Goal: Find specific page/section: Find specific page/section

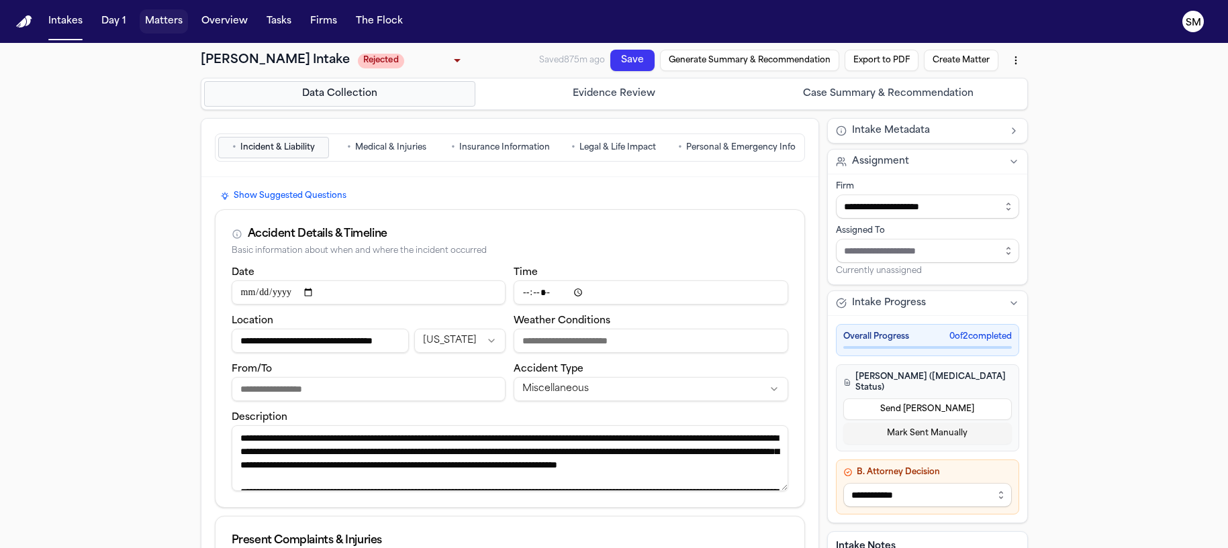
click at [160, 24] on button "Matters" at bounding box center [164, 21] width 48 height 24
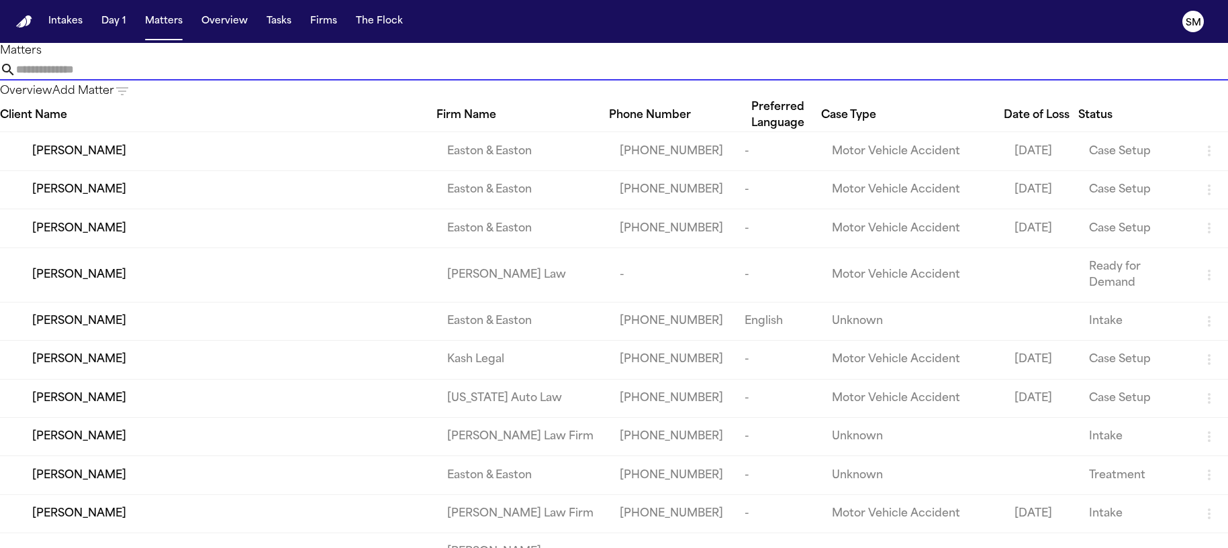
click at [705, 74] on input "text" at bounding box center [621, 69] width 1211 height 21
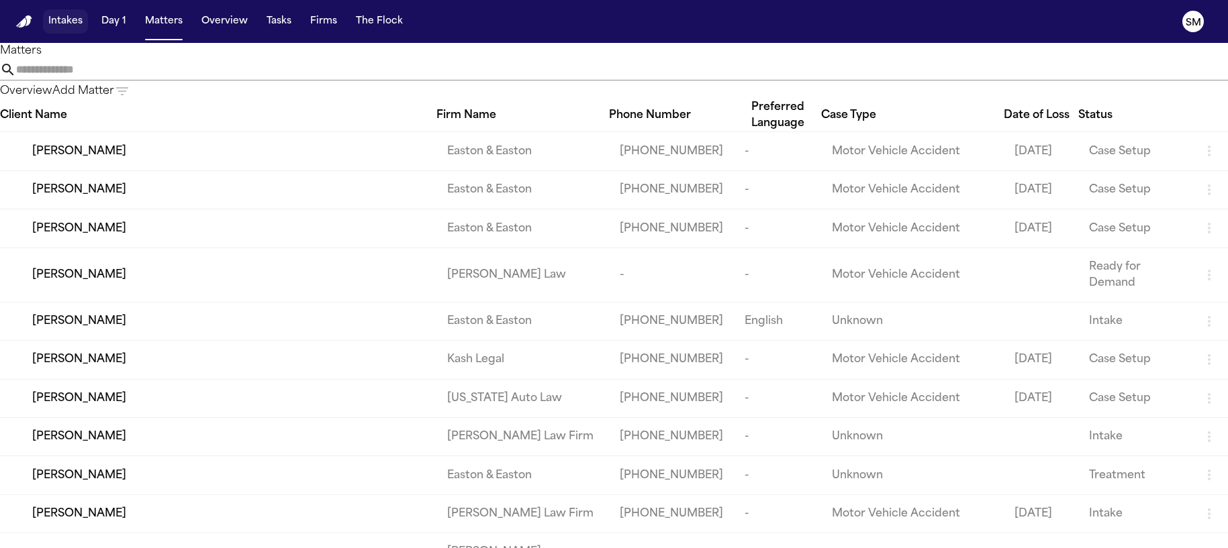
click at [68, 22] on button "Intakes" at bounding box center [65, 21] width 45 height 24
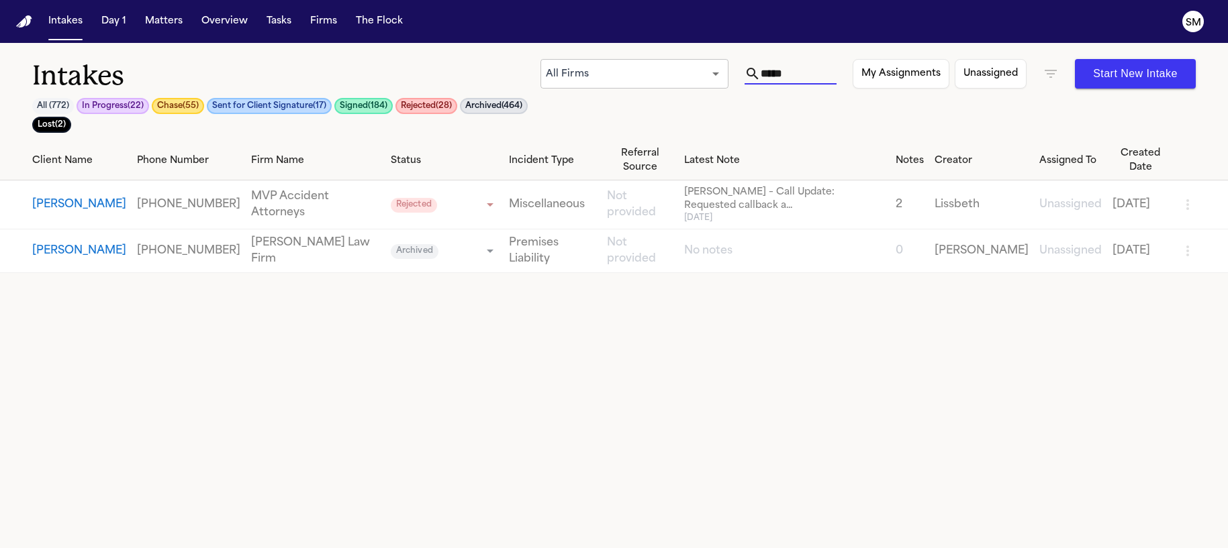
drag, startPoint x: 796, startPoint y: 76, endPoint x: 679, endPoint y: 64, distance: 117.3
click at [679, 64] on div "All Firms *** ​ ***** My Assignments Unassigned Start New Intake" at bounding box center [867, 74] width 655 height 30
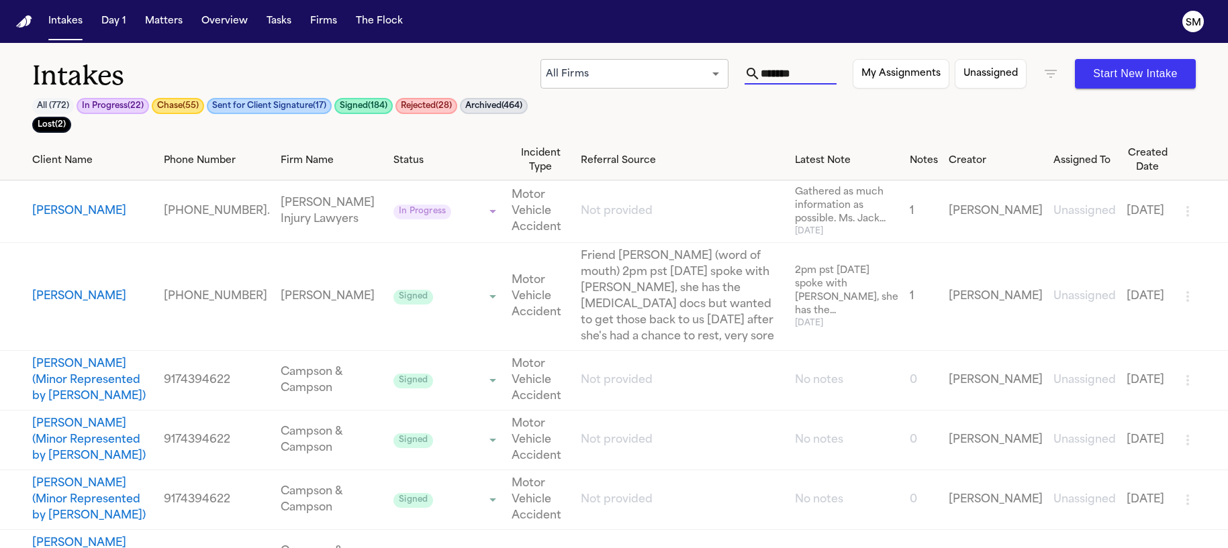
type input "*******"
click at [110, 212] on button "[PERSON_NAME]" at bounding box center [79, 211] width 94 height 16
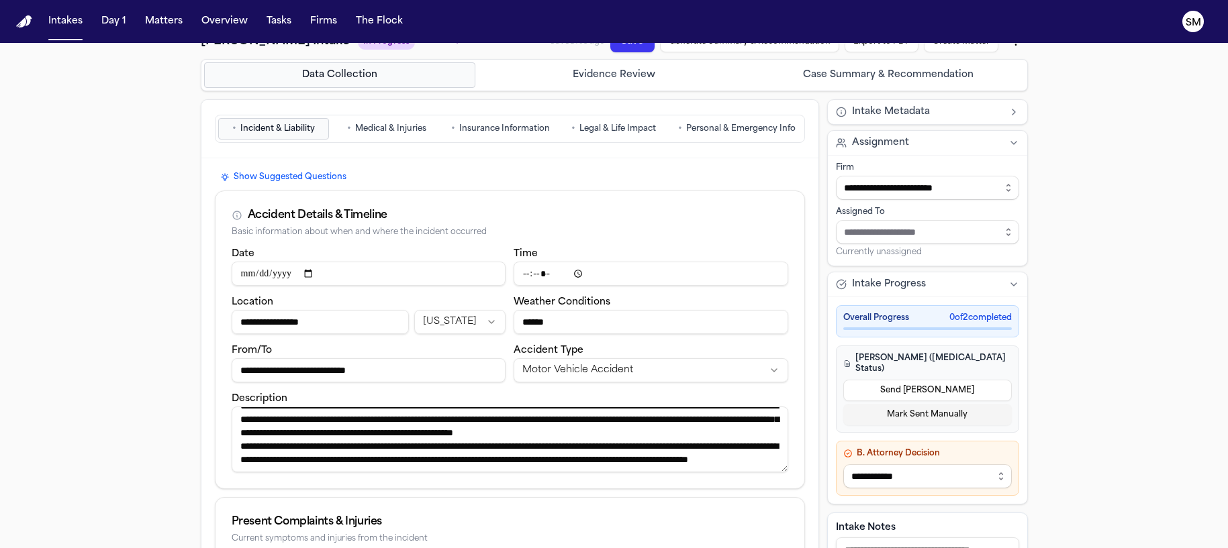
scroll to position [21, 0]
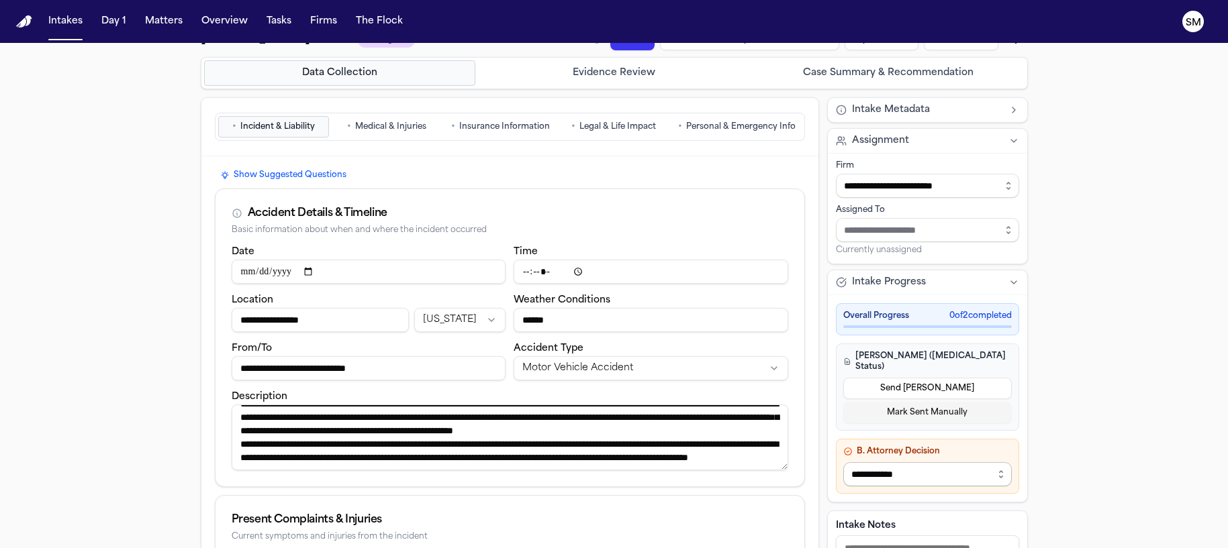
click at [941, 462] on select "**********" at bounding box center [927, 474] width 168 height 24
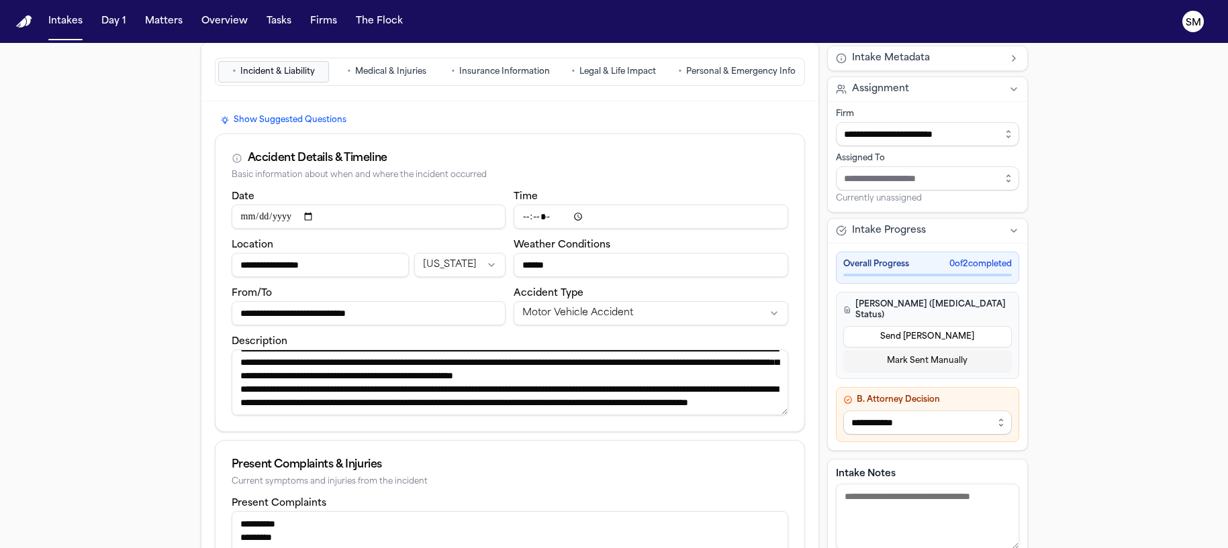
scroll to position [0, 0]
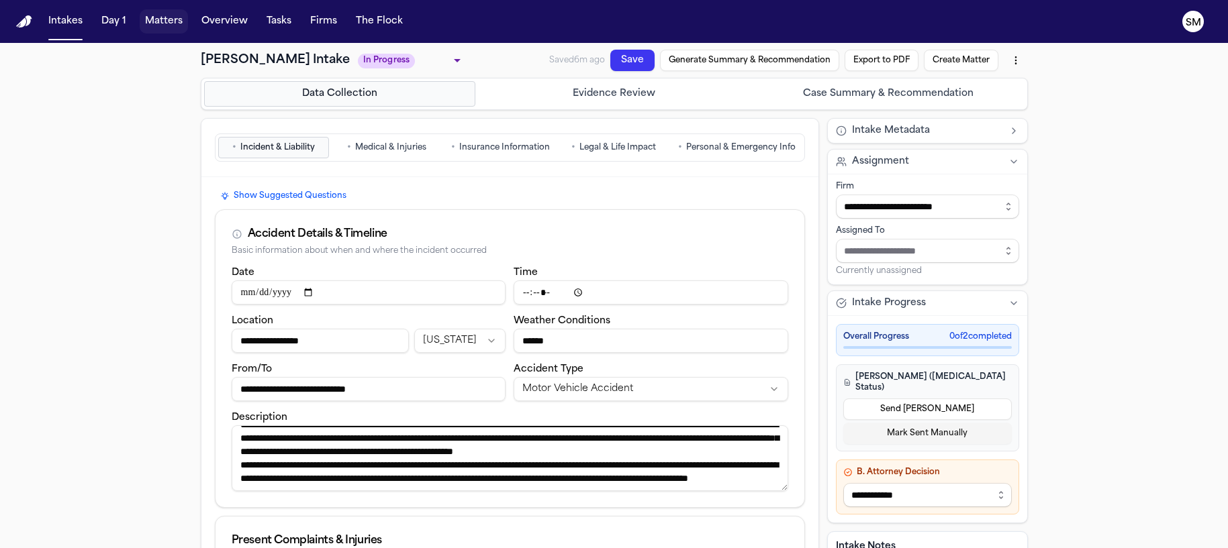
click at [163, 27] on button "Matters" at bounding box center [164, 21] width 48 height 24
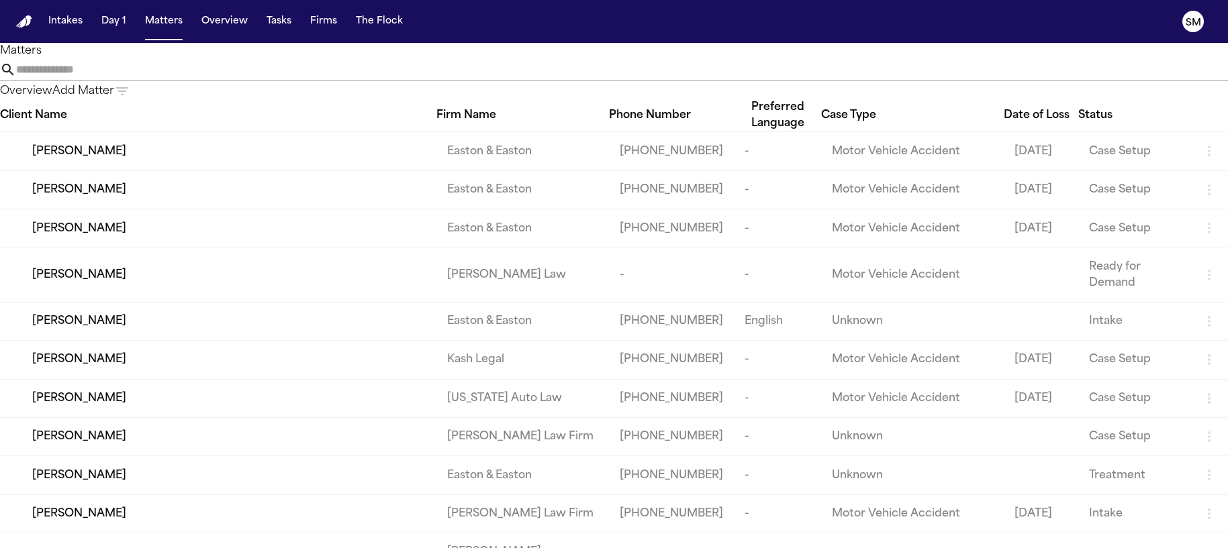
click at [54, 160] on span "[PERSON_NAME]" at bounding box center [79, 152] width 94 height 16
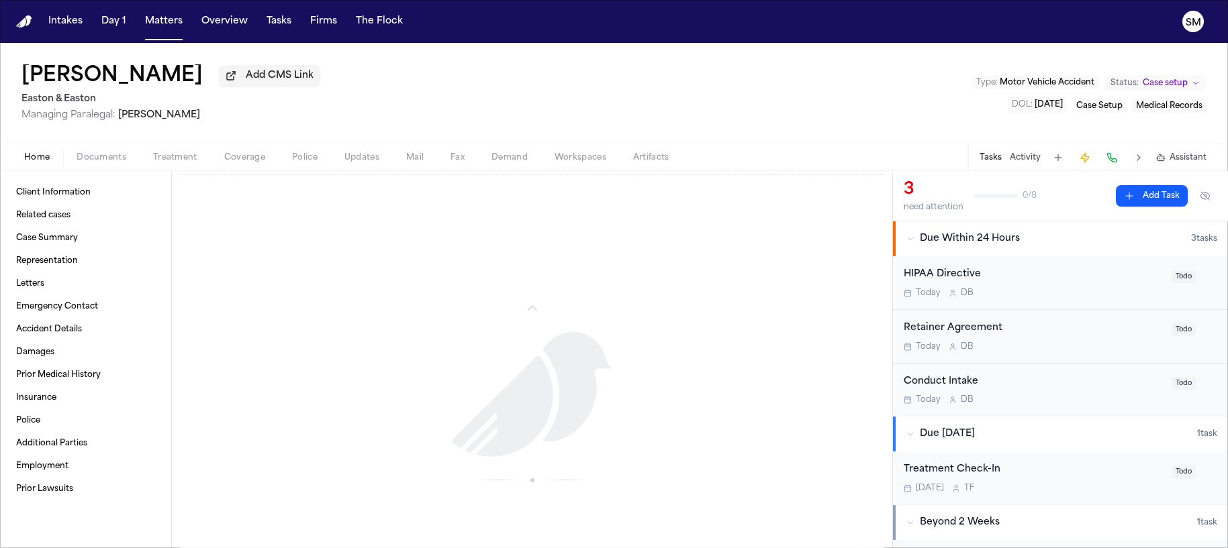
scroll to position [1162, 0]
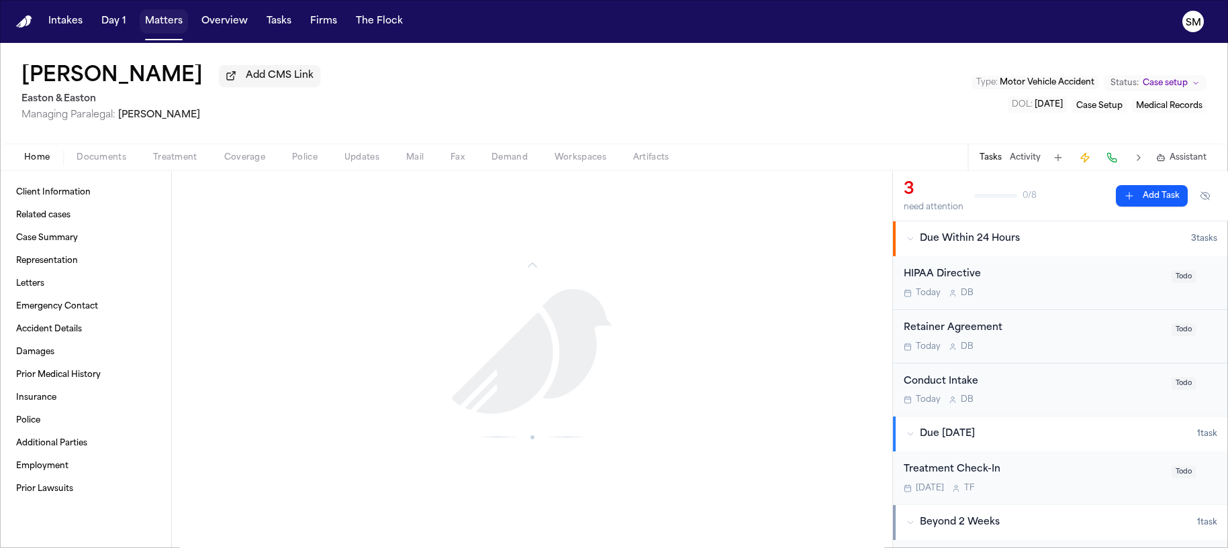
click at [158, 18] on button "Matters" at bounding box center [164, 21] width 48 height 24
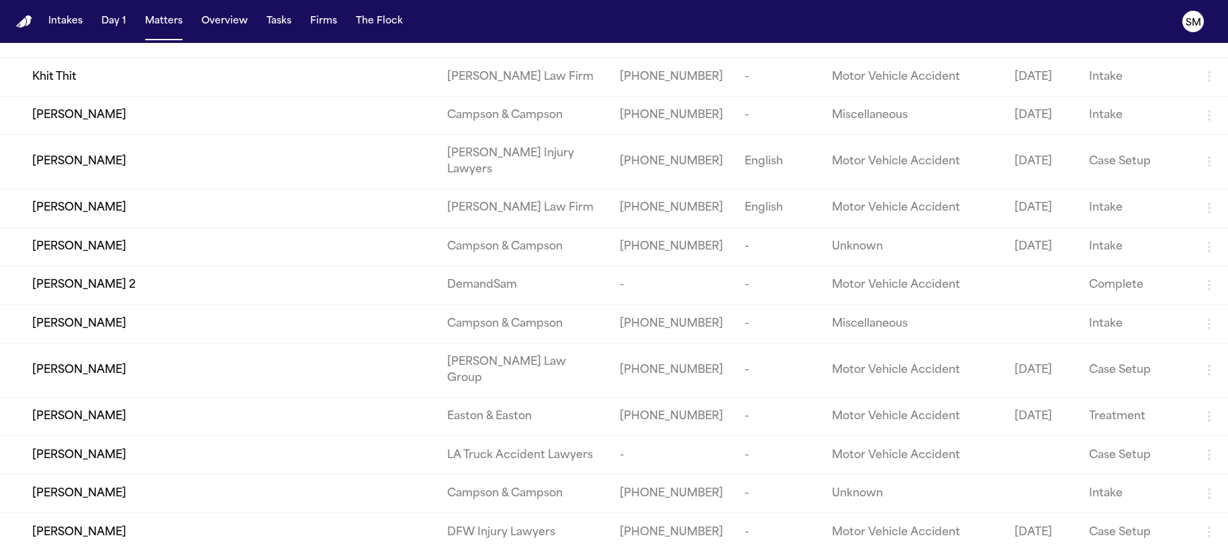
scroll to position [658, 0]
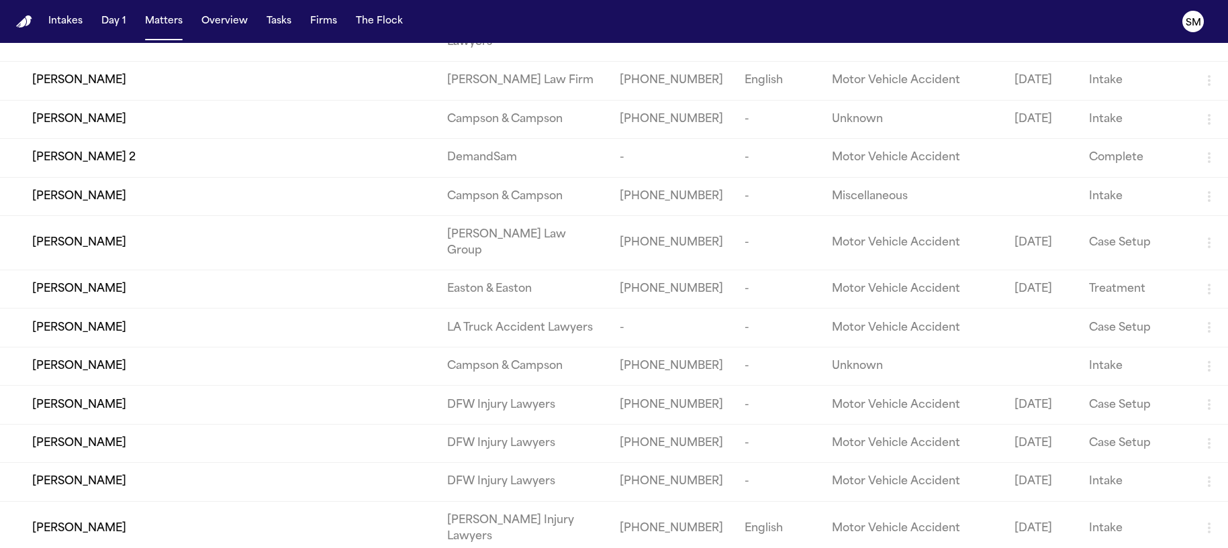
click at [63, 205] on span "[PERSON_NAME]" at bounding box center [79, 197] width 94 height 16
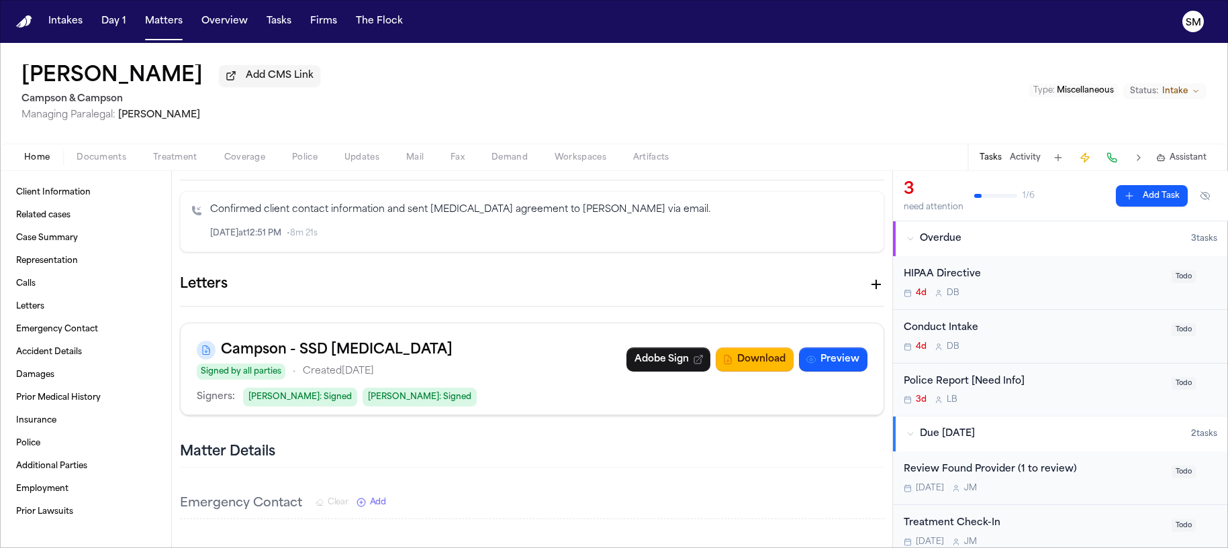
scroll to position [443, 0]
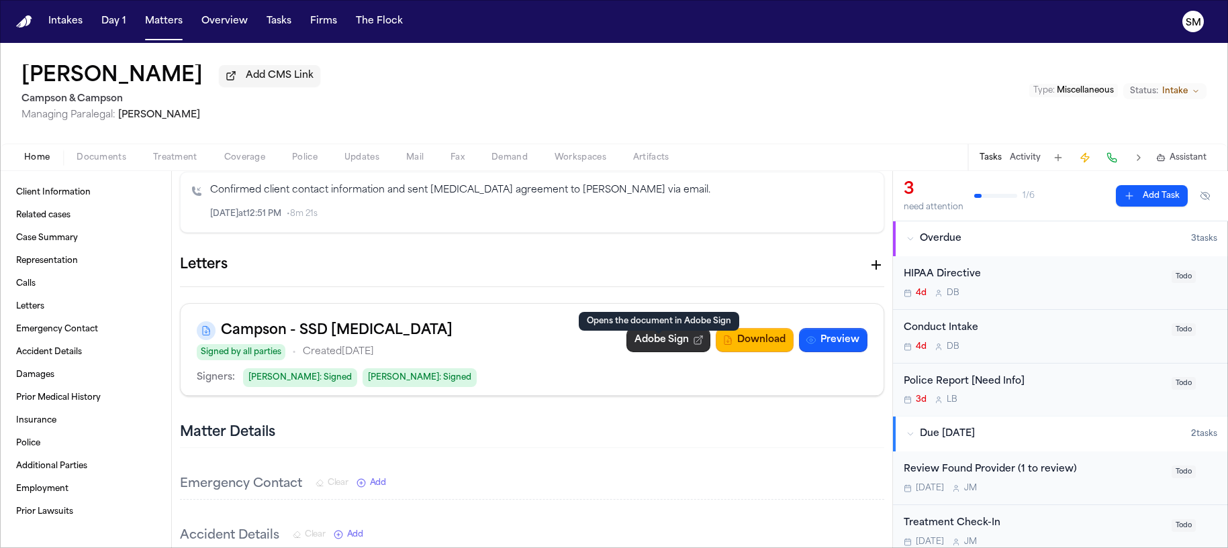
click at [653, 348] on link "Adobe Sign" at bounding box center [668, 340] width 84 height 24
